Goal: Check status: Check status

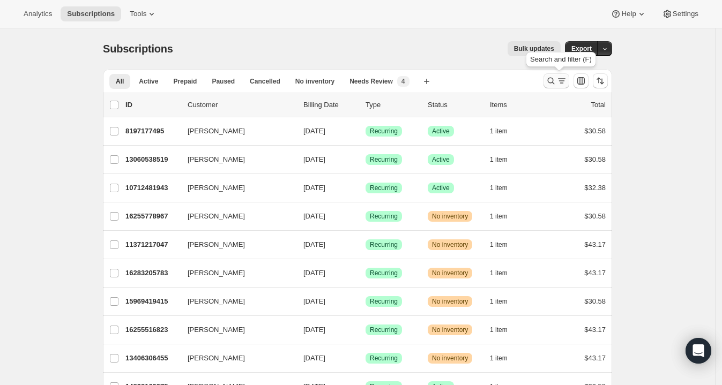
click at [553, 80] on icon "Search and filter results" at bounding box center [551, 81] width 11 height 11
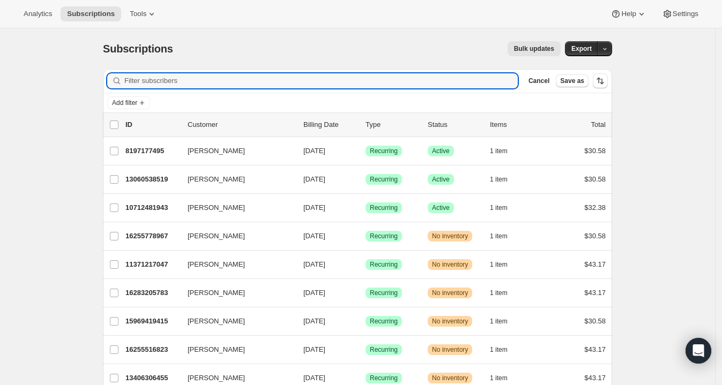
click at [428, 96] on div "Add filter" at bounding box center [357, 102] width 501 height 13
click at [152, 88] on input "Filter subscribers" at bounding box center [320, 80] width 393 height 15
paste input "13884424343"
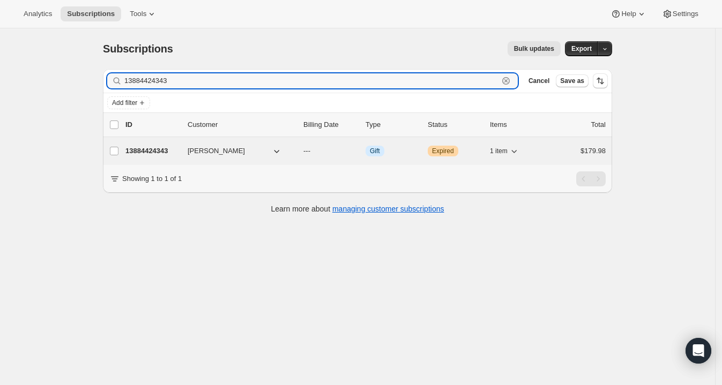
type input "13884424343"
click at [172, 154] on p "13884424343" at bounding box center [152, 151] width 54 height 11
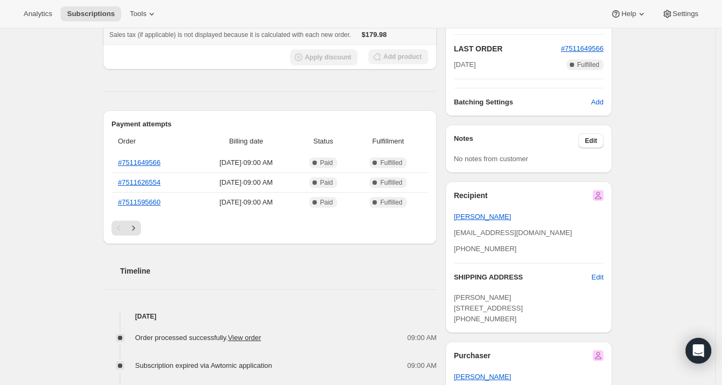
scroll to position [211, 0]
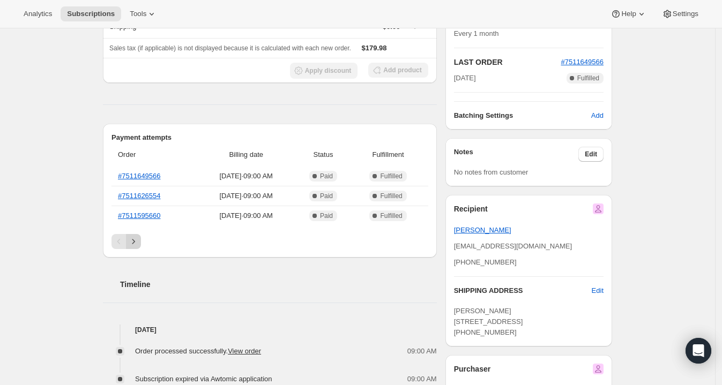
click at [137, 240] on icon "Next" at bounding box center [133, 241] width 11 height 11
click at [137, 240] on div "Pagination" at bounding box center [133, 241] width 15 height 15
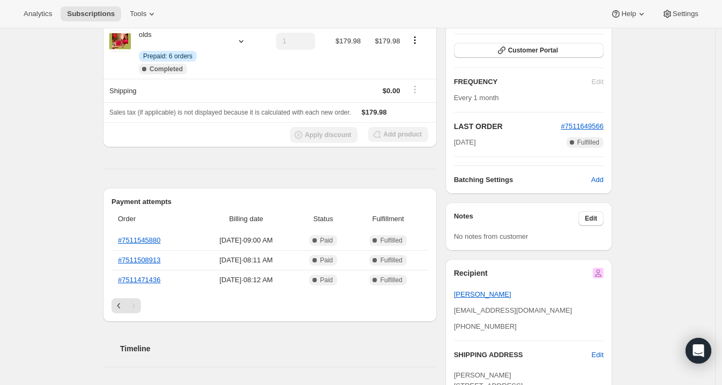
scroll to position [148, 0]
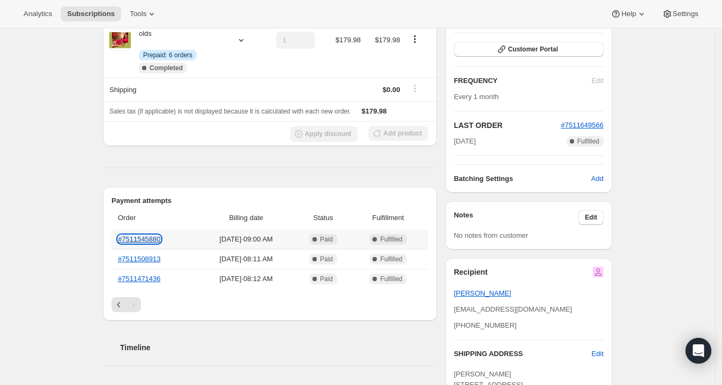
click at [140, 241] on link "#7511545880" at bounding box center [139, 239] width 43 height 8
